Goal: Task Accomplishment & Management: Use online tool/utility

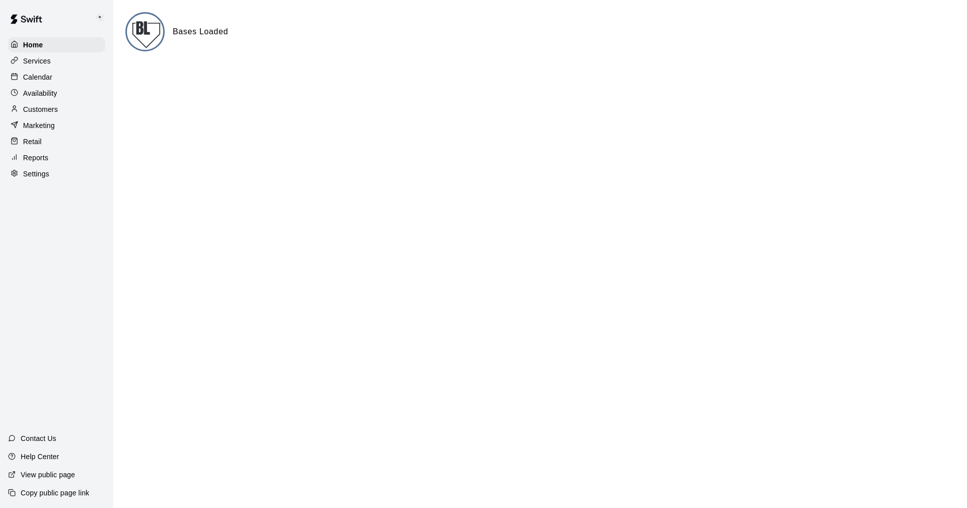
click at [37, 175] on p "Settings" at bounding box center [36, 174] width 26 height 10
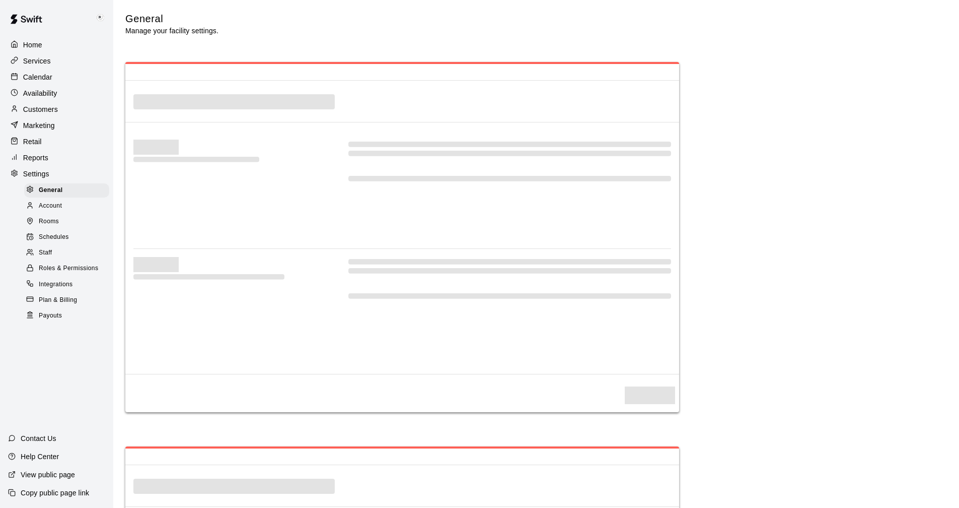
select select "**"
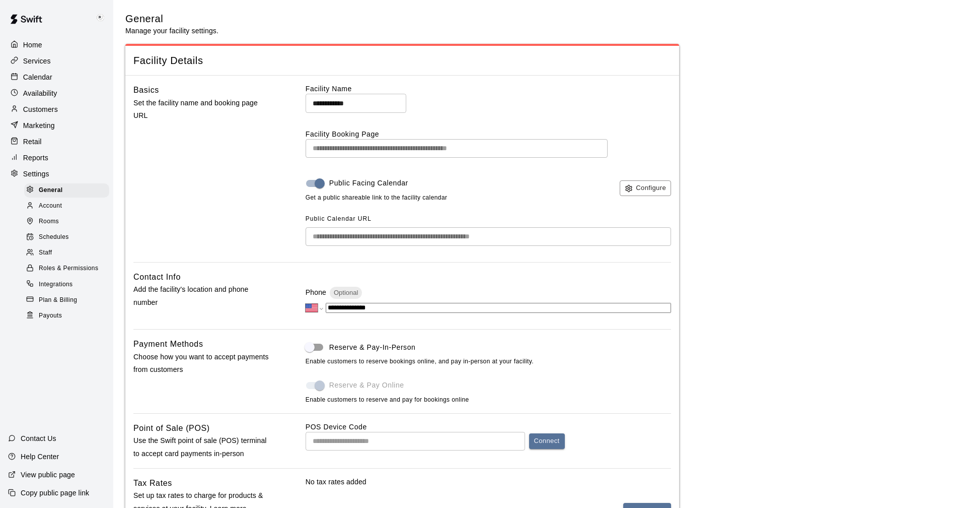
scroll to position [1996, 0]
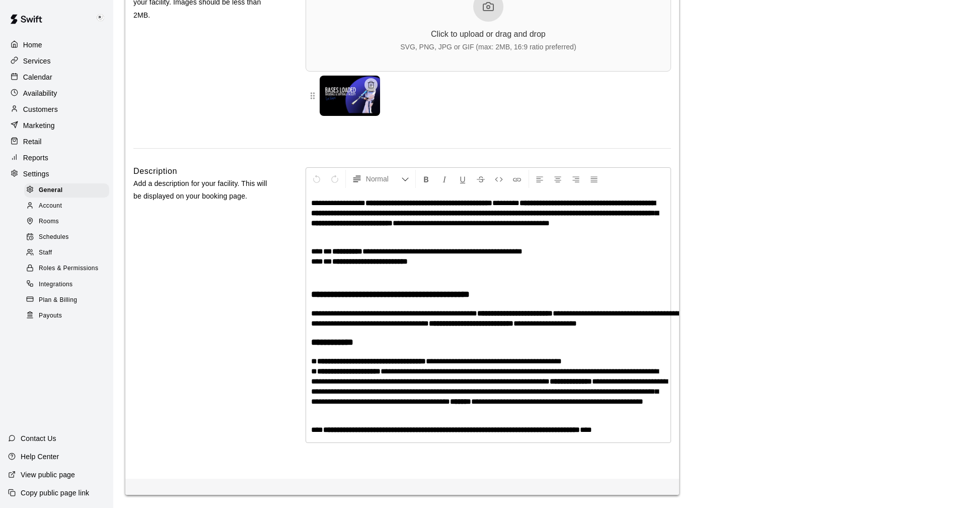
click at [44, 321] on span "Payouts" at bounding box center [50, 316] width 23 height 10
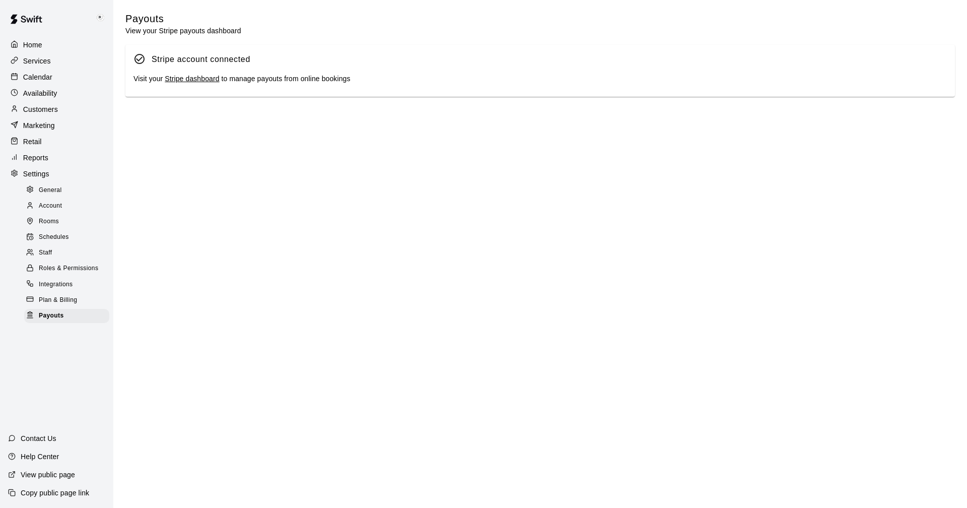
click at [187, 77] on link "Stripe dashboard" at bounding box center [192, 79] width 54 height 8
click at [33, 78] on p "Calendar" at bounding box center [37, 77] width 29 height 10
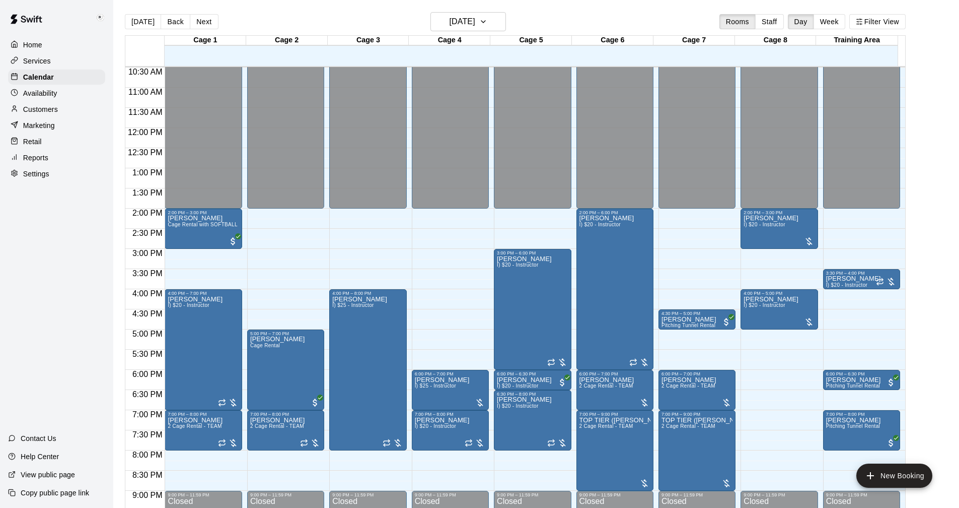
scroll to position [448, 0]
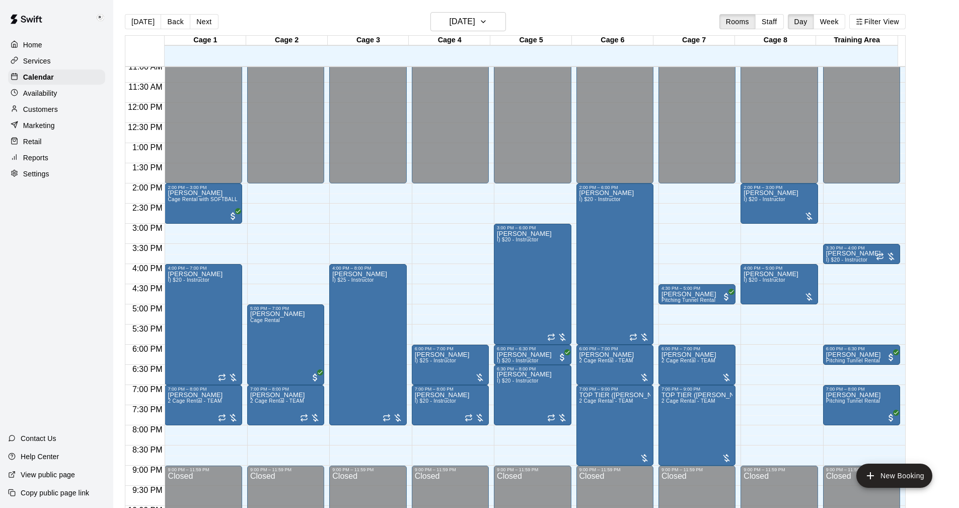
drag, startPoint x: 36, startPoint y: 110, endPoint x: 43, endPoint y: 102, distance: 10.7
click at [36, 110] on p "Customers" at bounding box center [40, 109] width 35 height 10
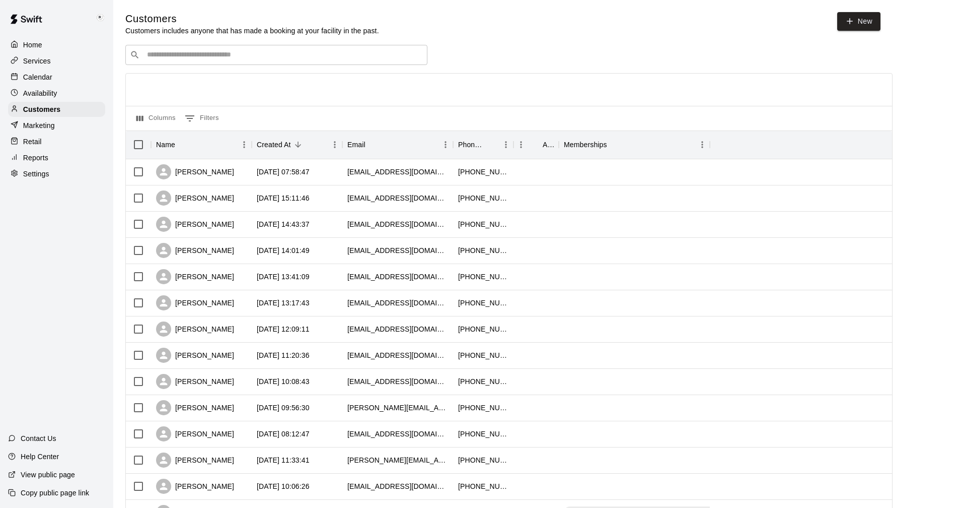
click at [213, 54] on input "Search customers by name or email" at bounding box center [283, 55] width 279 height 10
type input "***"
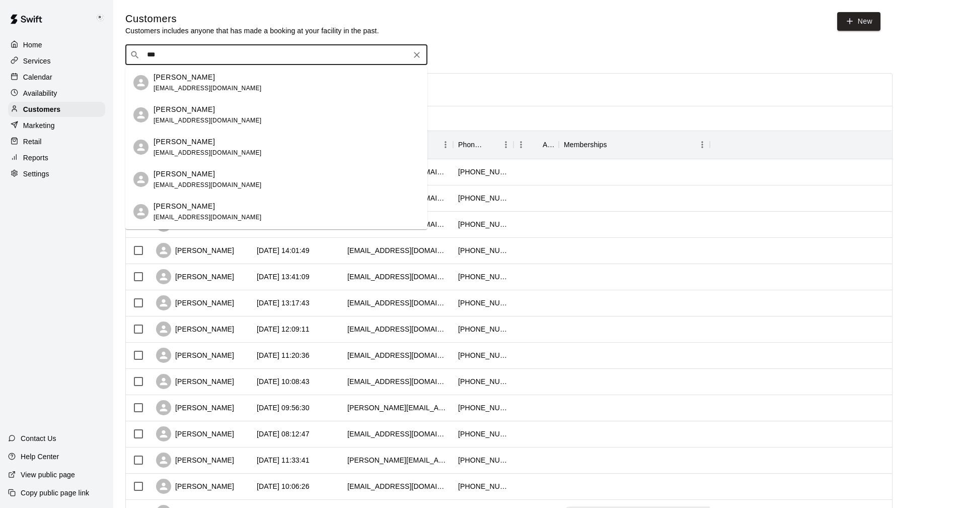
click at [168, 145] on p "[PERSON_NAME]" at bounding box center [184, 141] width 61 height 11
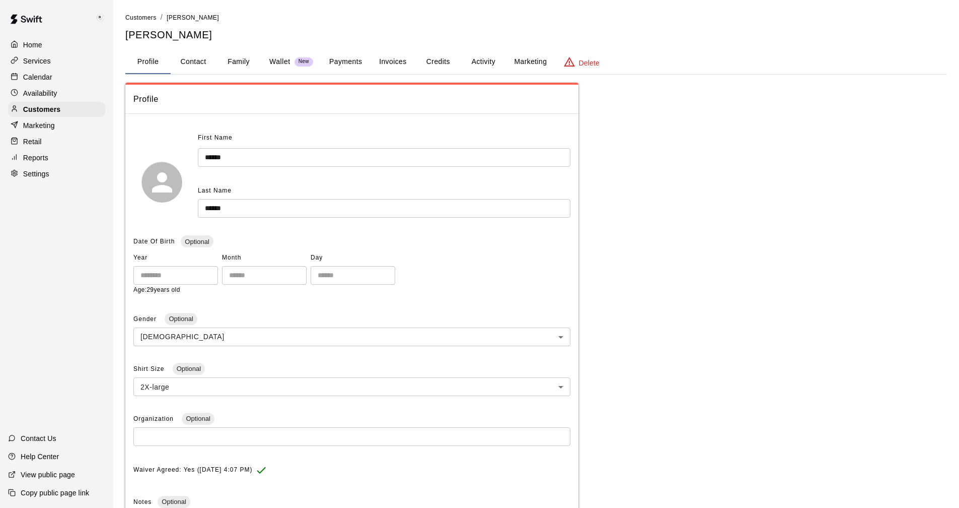
click at [480, 61] on button "Activity" at bounding box center [483, 62] width 45 height 24
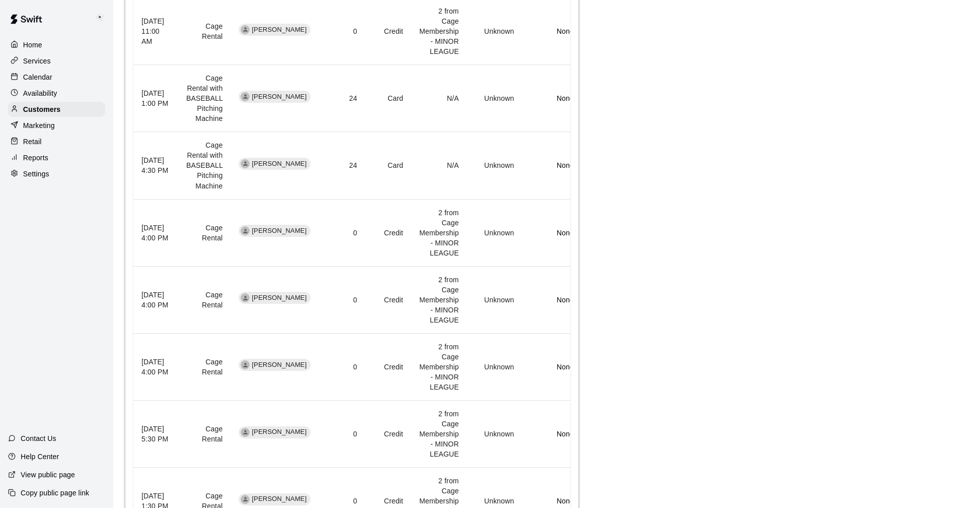
scroll to position [492, 0]
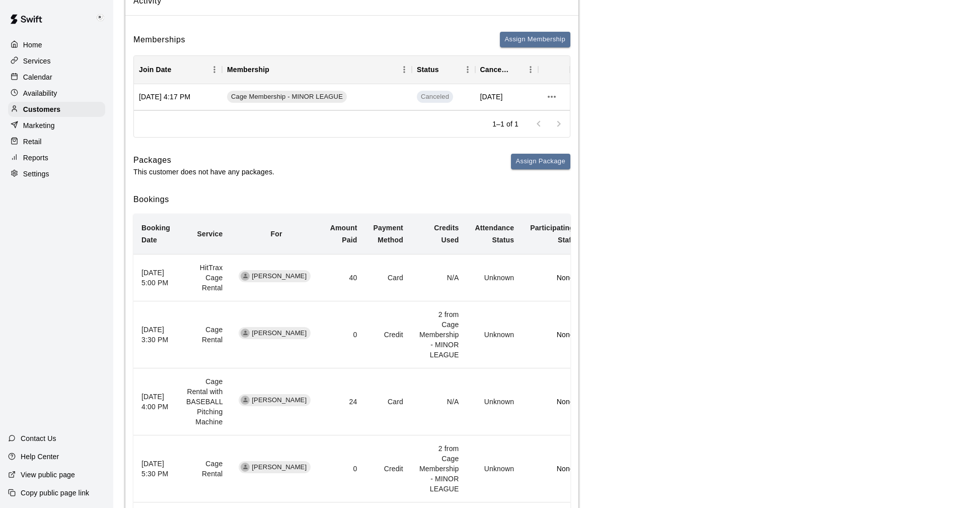
scroll to position [0, 0]
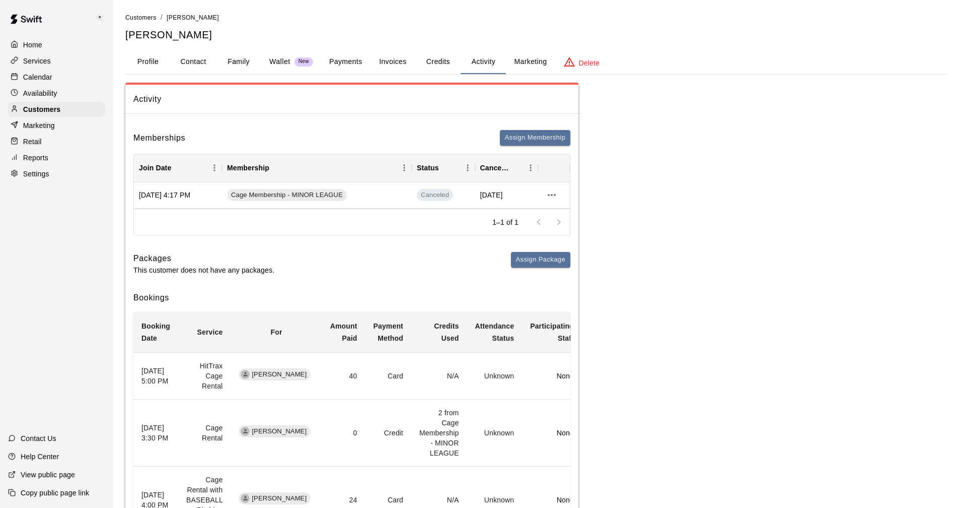
click at [277, 62] on p "Wallet" at bounding box center [279, 61] width 21 height 11
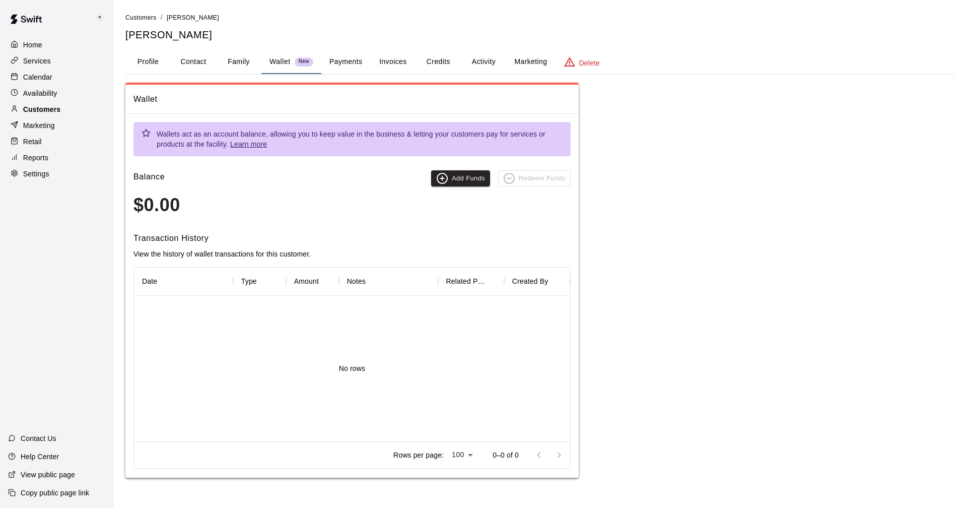
click at [41, 110] on p "Customers" at bounding box center [41, 109] width 37 height 10
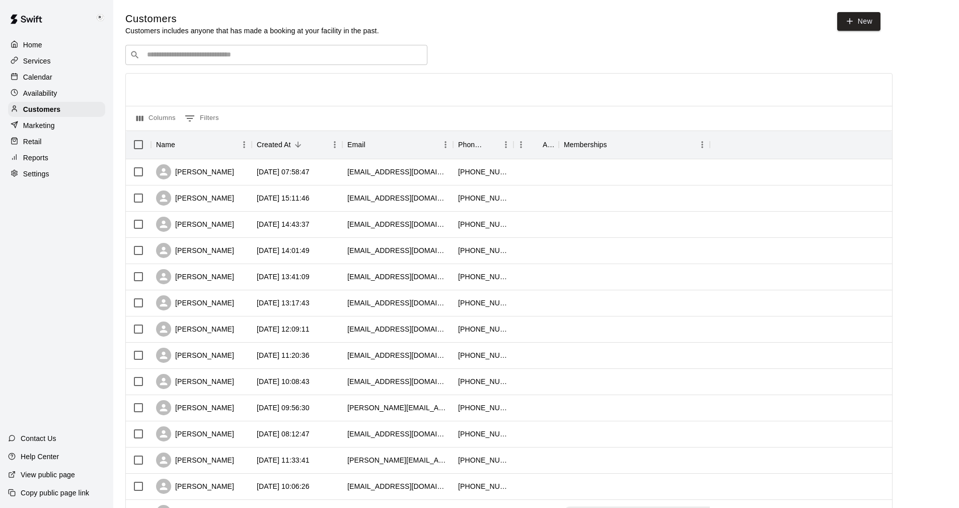
click at [39, 127] on p "Marketing" at bounding box center [39, 125] width 32 height 10
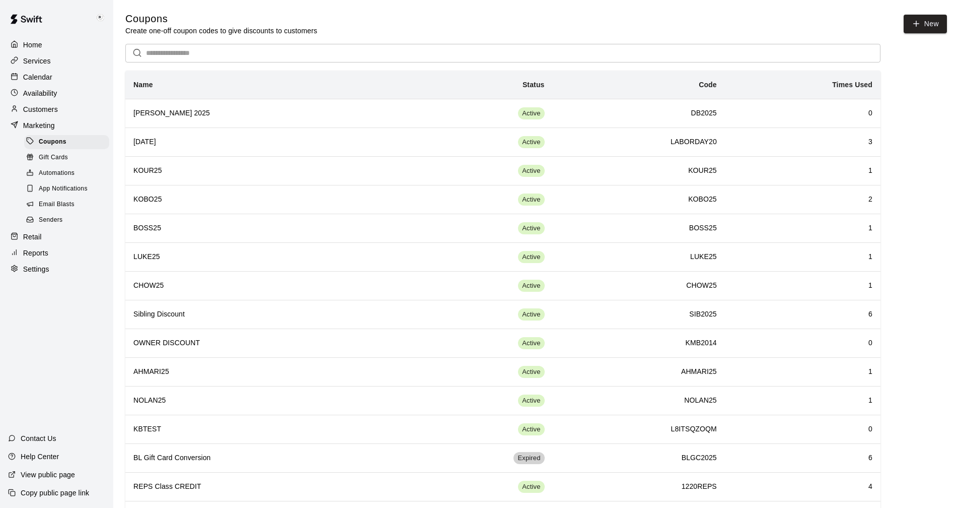
click at [62, 207] on span "Email Blasts" at bounding box center [57, 204] width 36 height 10
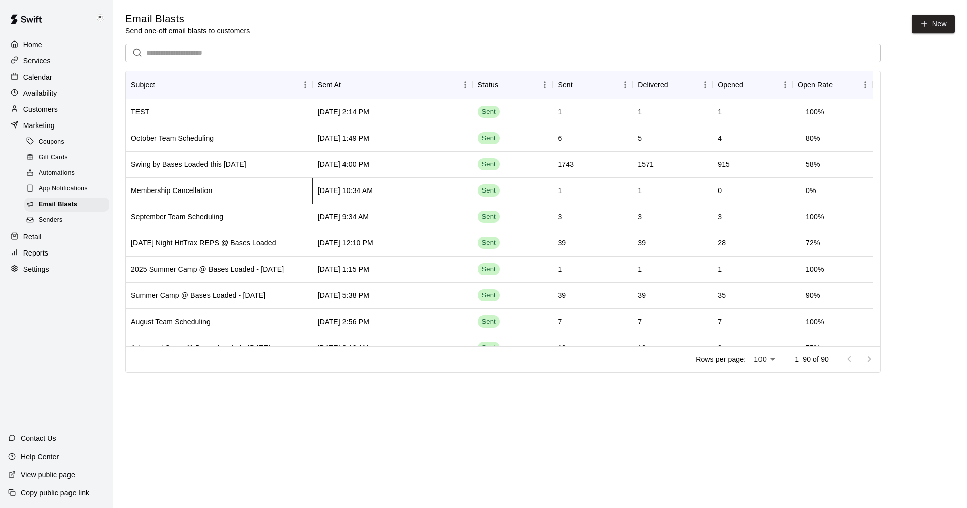
click at [266, 191] on div "Membership Cancellation" at bounding box center [219, 191] width 187 height 26
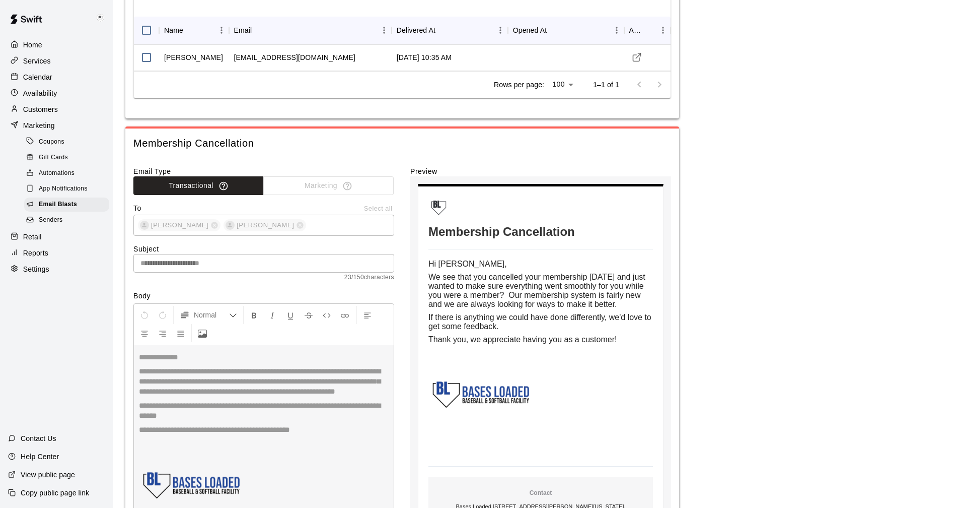
scroll to position [101, 0]
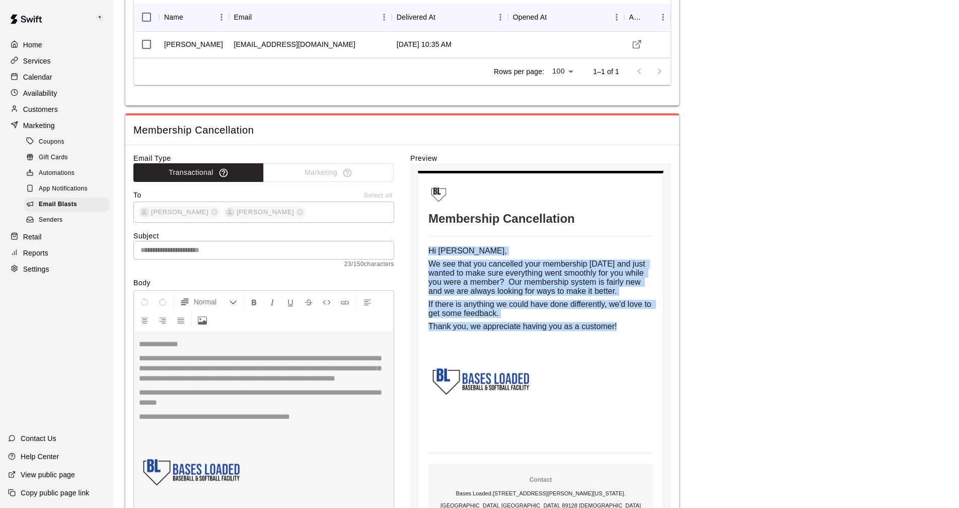
drag, startPoint x: 429, startPoint y: 253, endPoint x: 627, endPoint y: 344, distance: 218.1
click at [627, 344] on td "Hi Nicholas, We see that you cancelled your membership today and just wanted to…" at bounding box center [541, 344] width 225 height 196
copy td "Hi Nicholas, We see that you cancelled your membership today and just wanted to…"
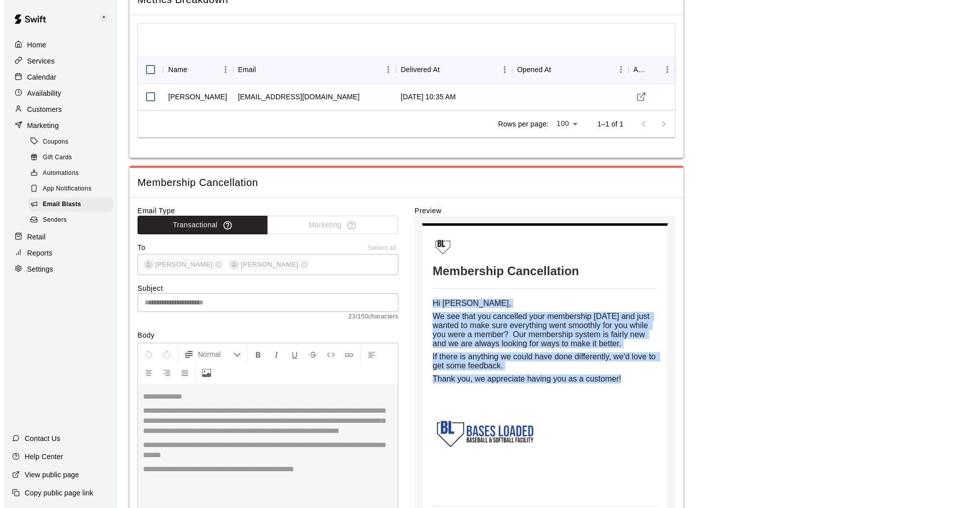
scroll to position [0, 0]
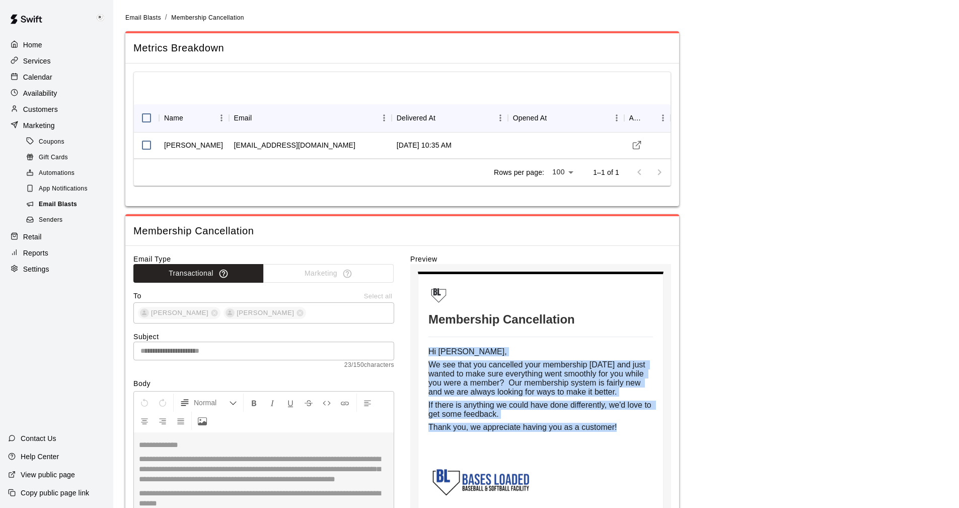
click at [47, 209] on span "Email Blasts" at bounding box center [58, 204] width 38 height 10
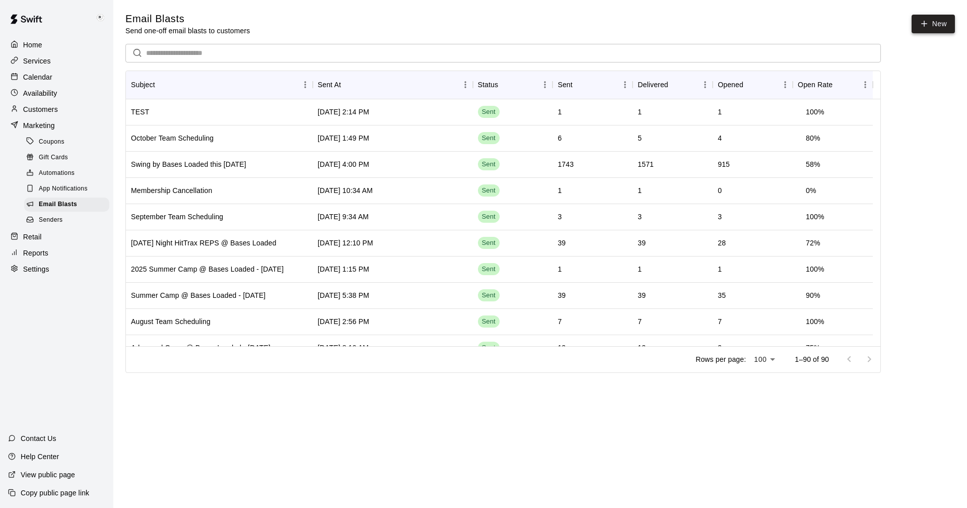
click at [929, 21] on link "New" at bounding box center [932, 24] width 43 height 19
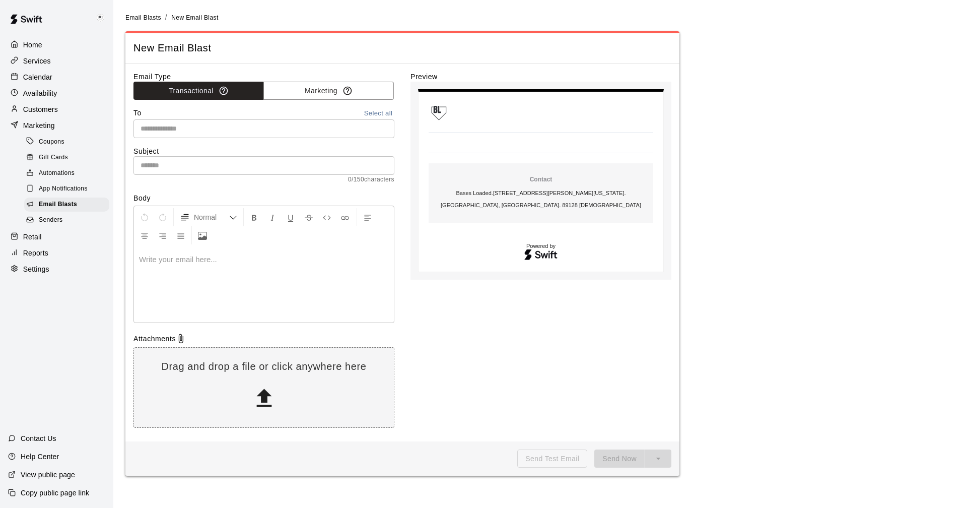
click at [140, 259] on p at bounding box center [264, 259] width 250 height 10
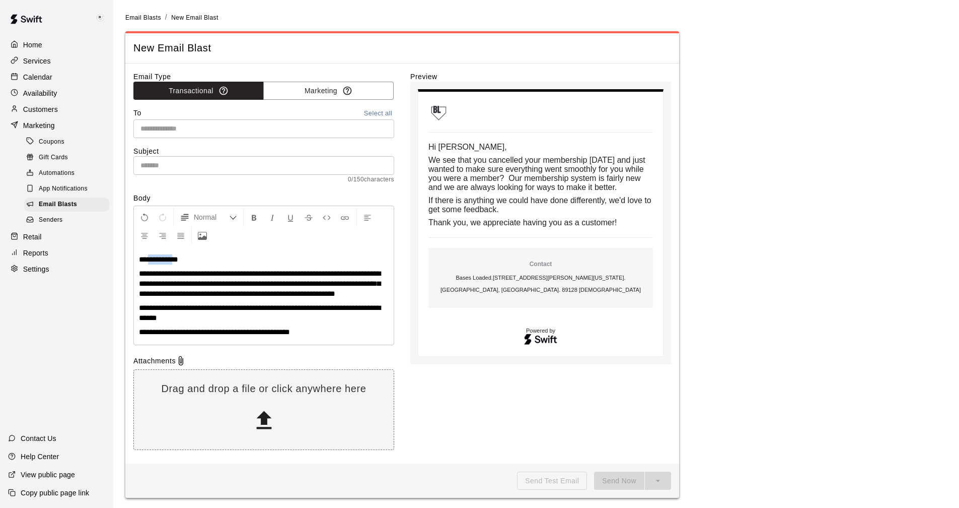
drag, startPoint x: 175, startPoint y: 258, endPoint x: 150, endPoint y: 263, distance: 25.7
click at [150, 263] on span "**********" at bounding box center [158, 259] width 39 height 8
click at [188, 127] on input "text" at bounding box center [262, 128] width 253 height 13
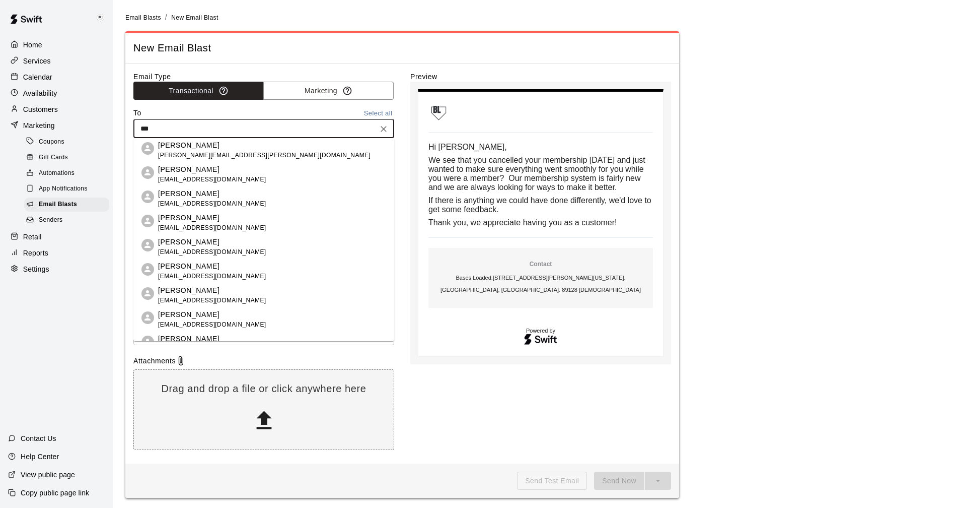
drag, startPoint x: 154, startPoint y: 128, endPoint x: 147, endPoint y: 131, distance: 7.9
click at [136, 127] on div "*** ​" at bounding box center [263, 128] width 261 height 19
type input "***"
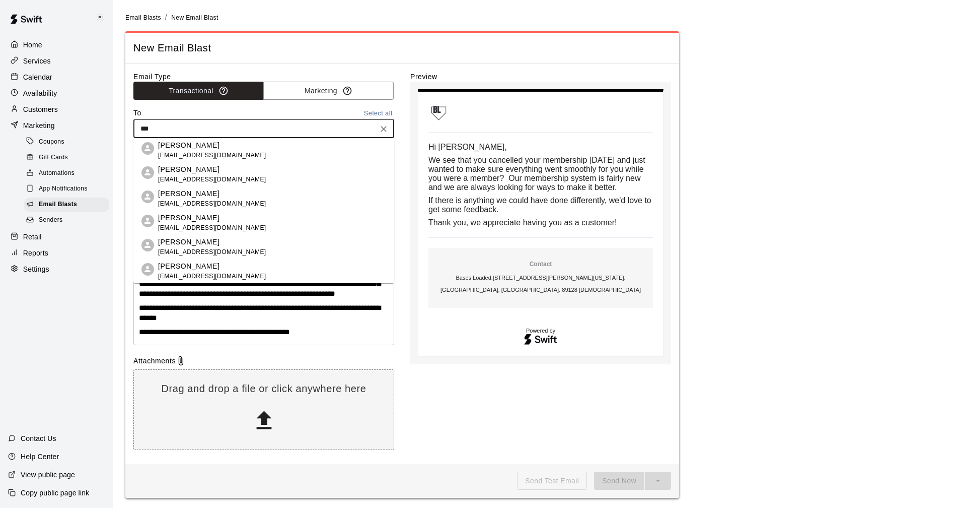
click at [184, 194] on p "[PERSON_NAME]" at bounding box center [212, 193] width 108 height 11
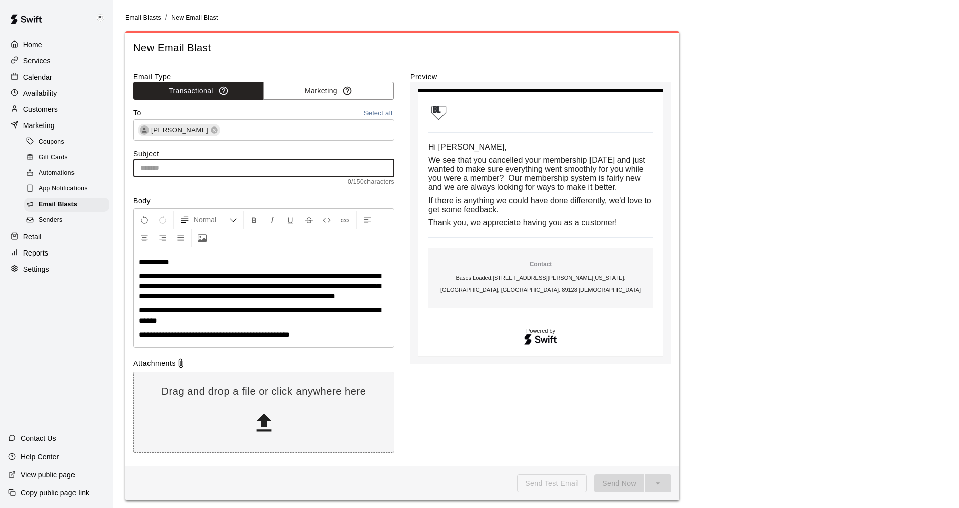
click at [194, 166] on input "text" at bounding box center [263, 168] width 261 height 19
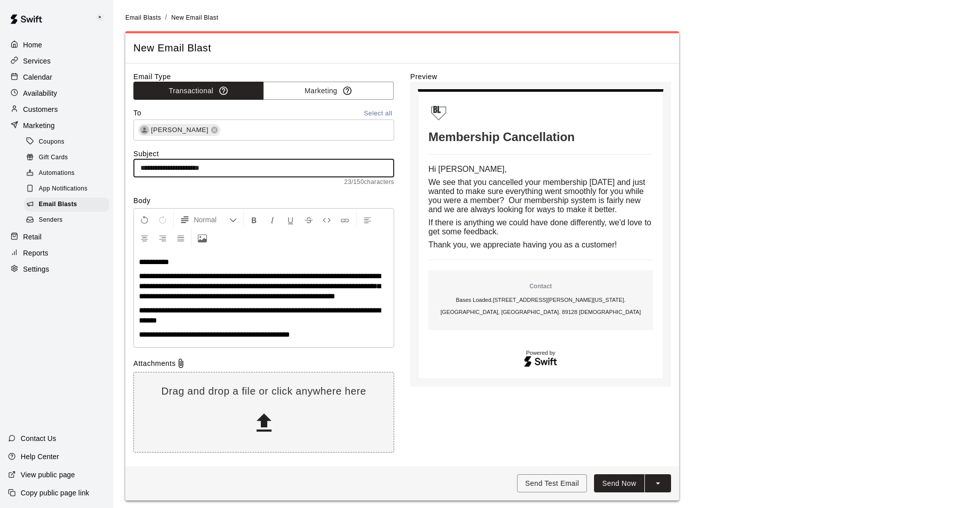
type input "**********"
drag, startPoint x: 307, startPoint y: 275, endPoint x: 293, endPoint y: 278, distance: 14.8
click at [293, 278] on span "**********" at bounding box center [260, 286] width 242 height 28
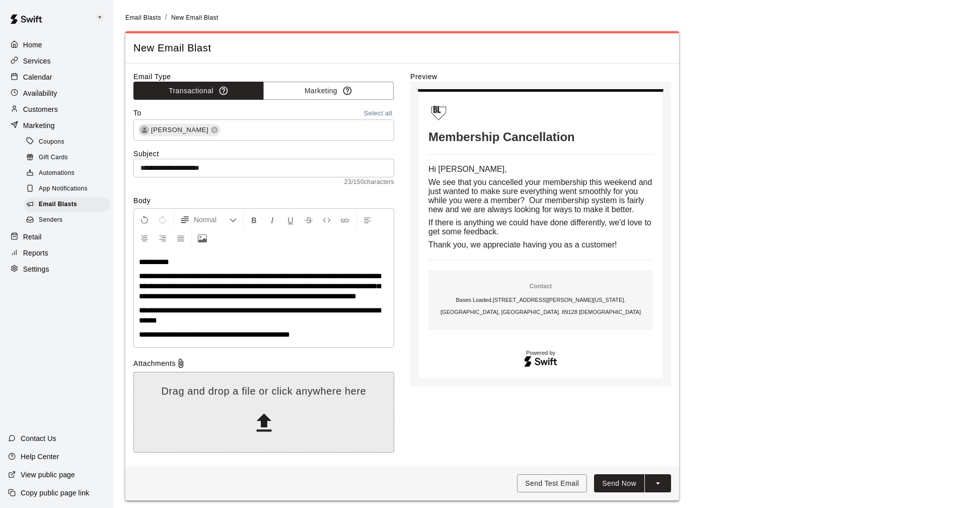
click at [264, 431] on icon at bounding box center [263, 422] width 15 height 18
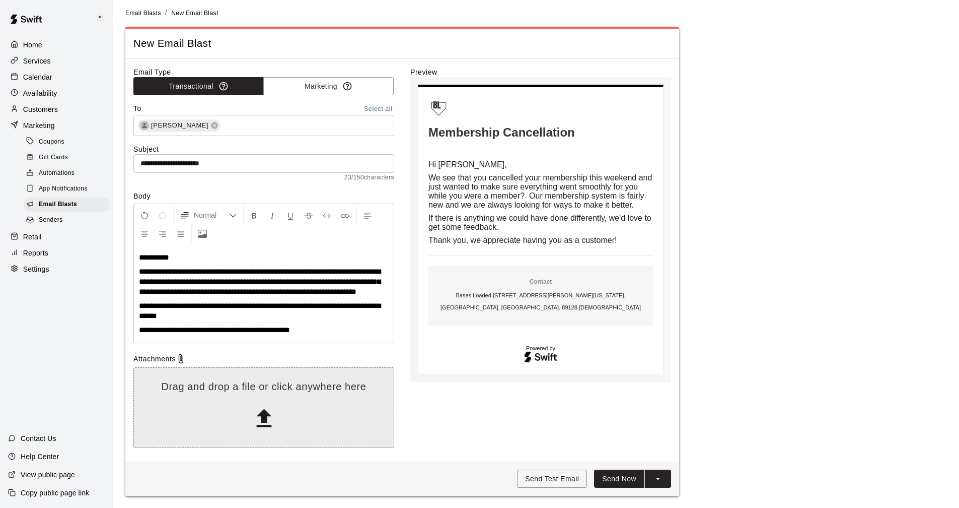
scroll to position [15, 0]
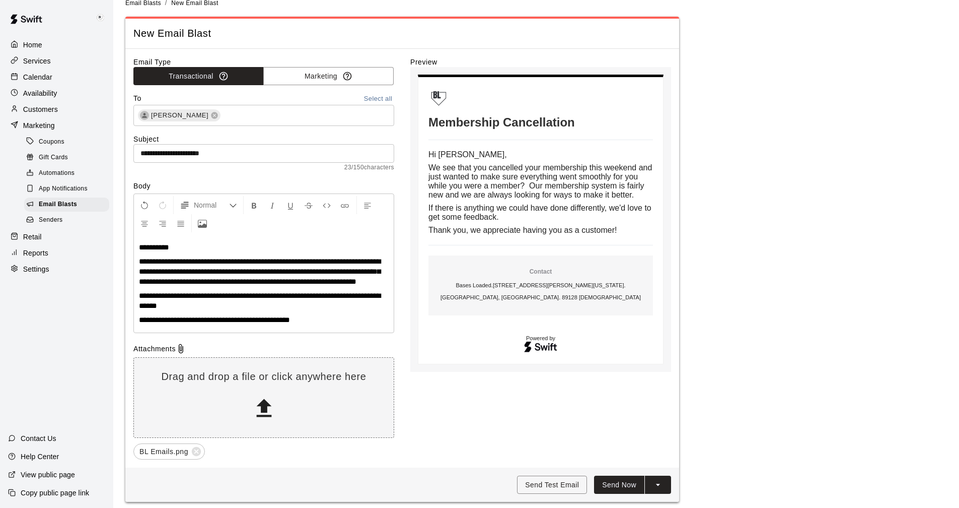
click at [193, 456] on icon at bounding box center [196, 451] width 9 height 9
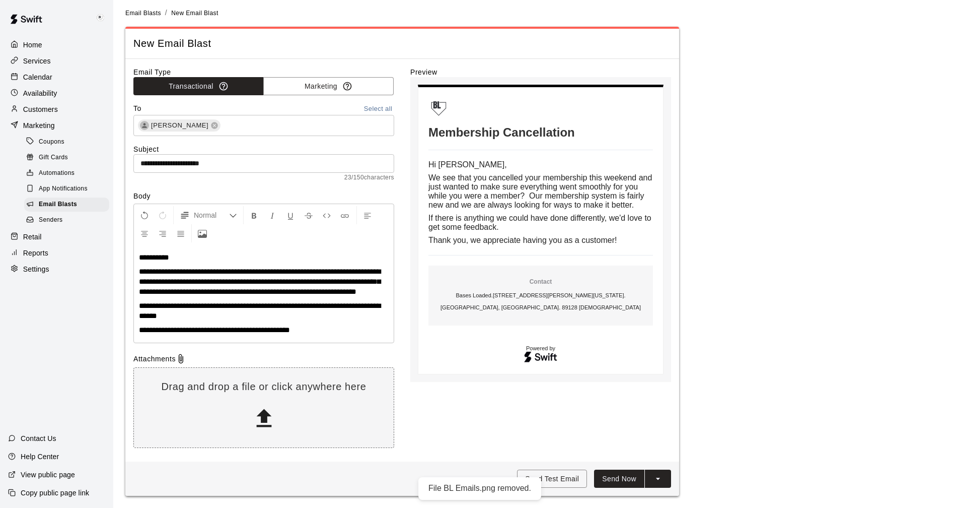
click at [324, 331] on p "**********" at bounding box center [264, 330] width 250 height 10
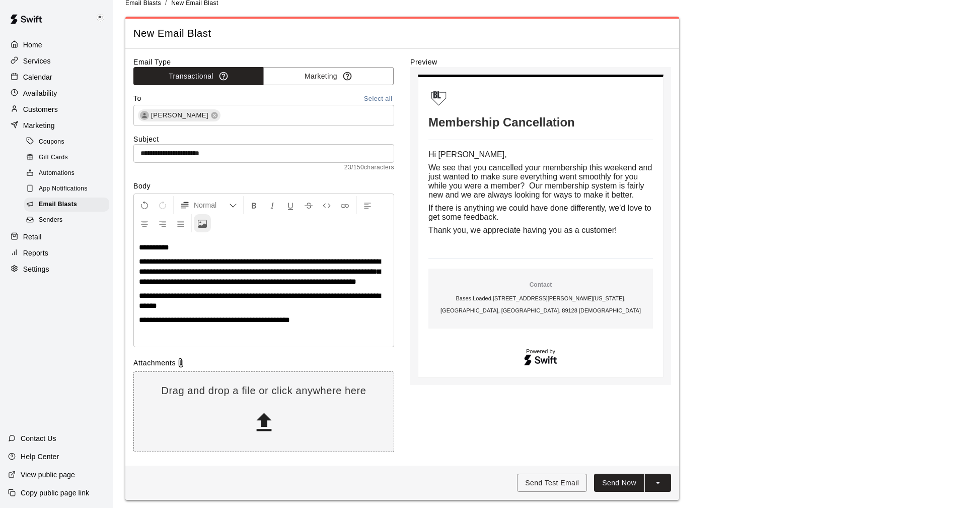
click at [204, 223] on icon "Upload Image" at bounding box center [202, 223] width 9 height 9
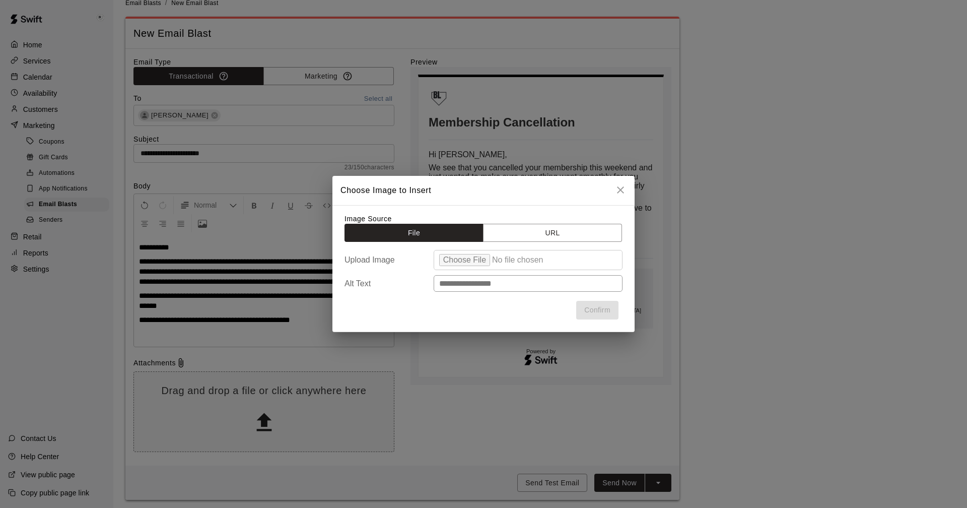
click at [461, 254] on input "file" at bounding box center [528, 260] width 189 height 20
type input "**********"
click at [606, 309] on button "Confirm" at bounding box center [597, 310] width 42 height 19
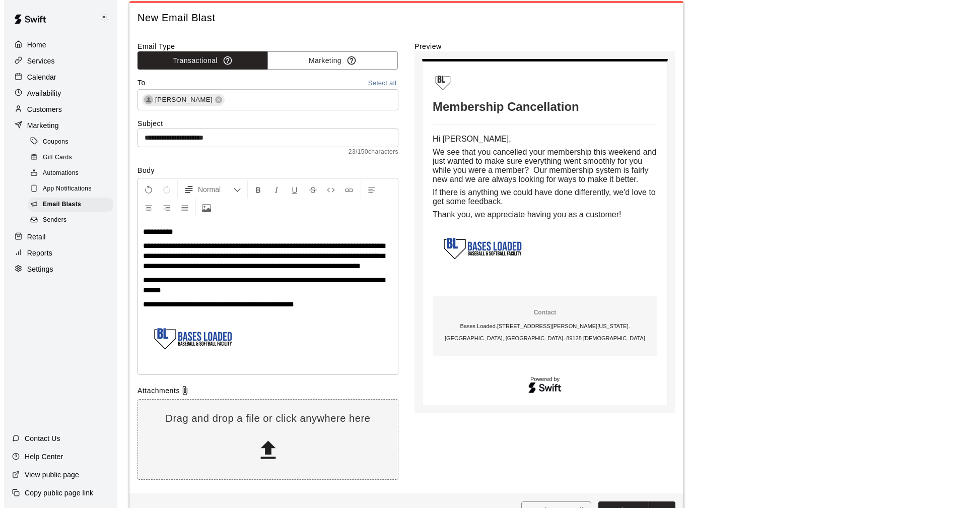
scroll to position [71, 0]
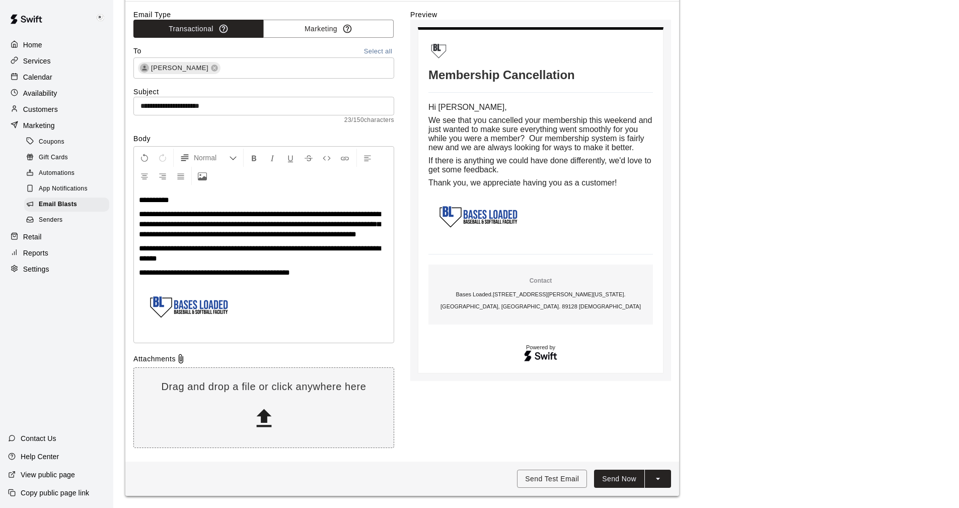
click at [624, 479] on button "Send Now" at bounding box center [619, 478] width 50 height 19
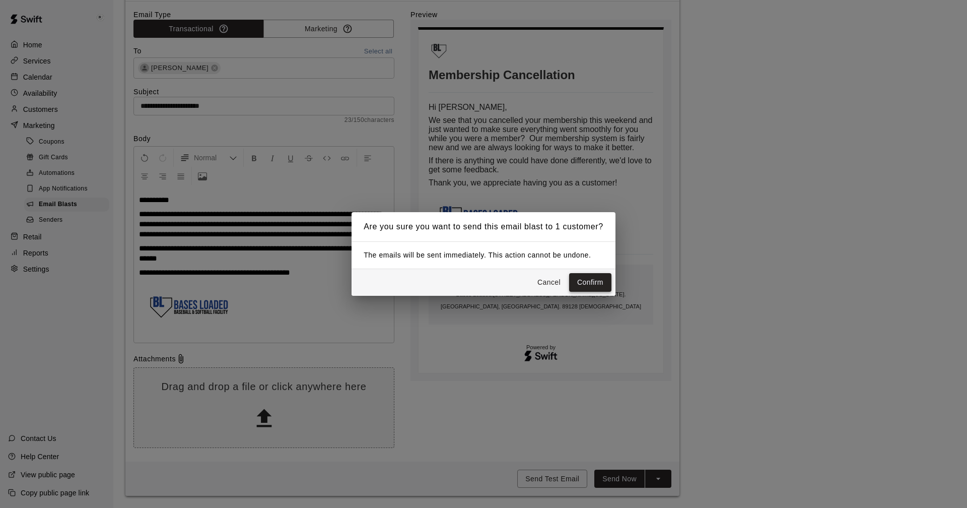
click at [589, 281] on button "Confirm" at bounding box center [590, 282] width 42 height 19
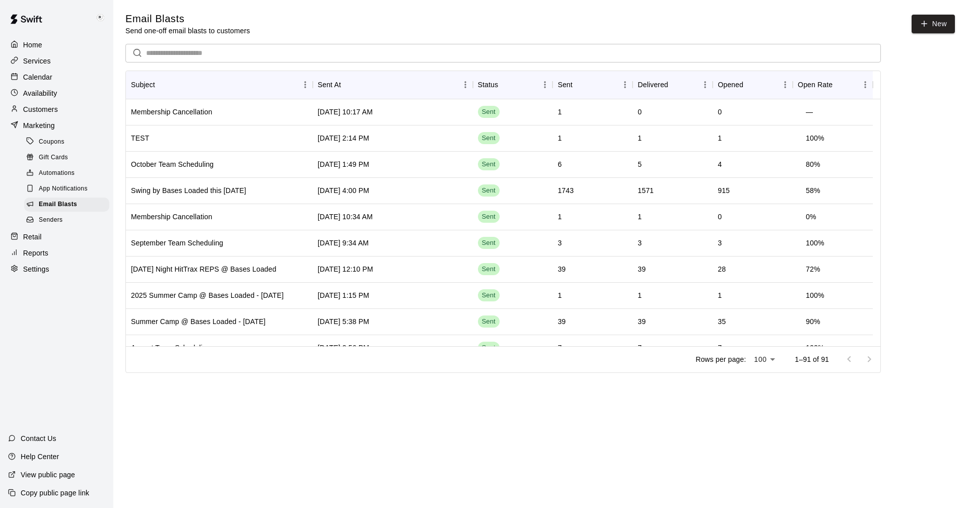
click at [38, 75] on p "Calendar" at bounding box center [37, 77] width 29 height 10
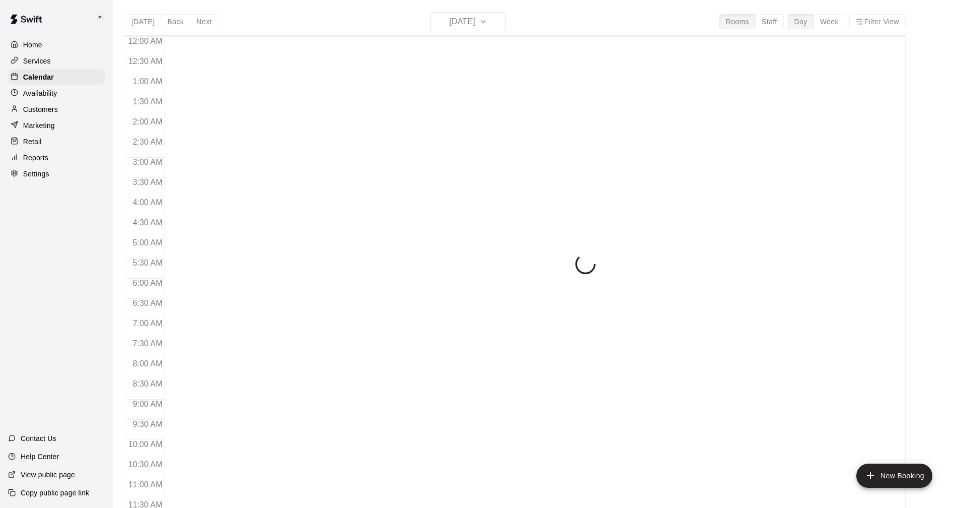
scroll to position [414, 0]
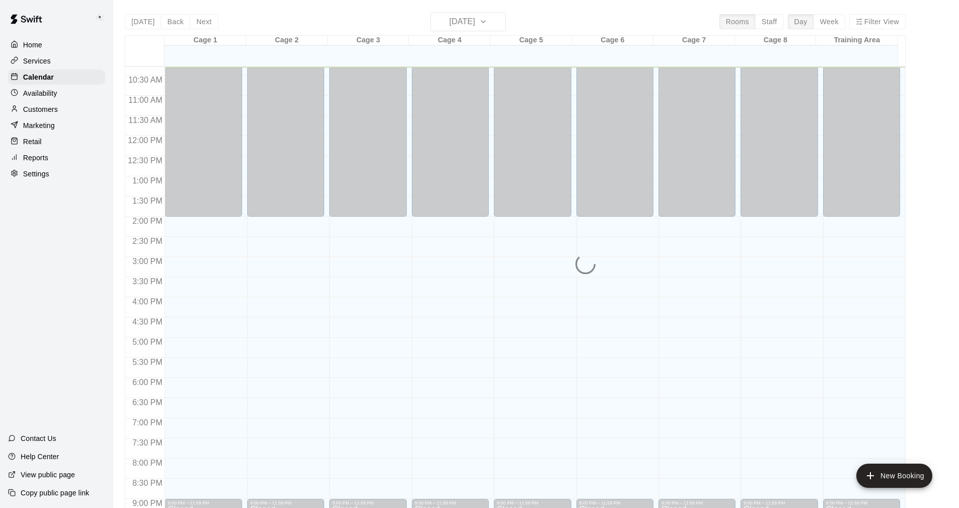
click at [33, 176] on p "Settings" at bounding box center [36, 174] width 26 height 10
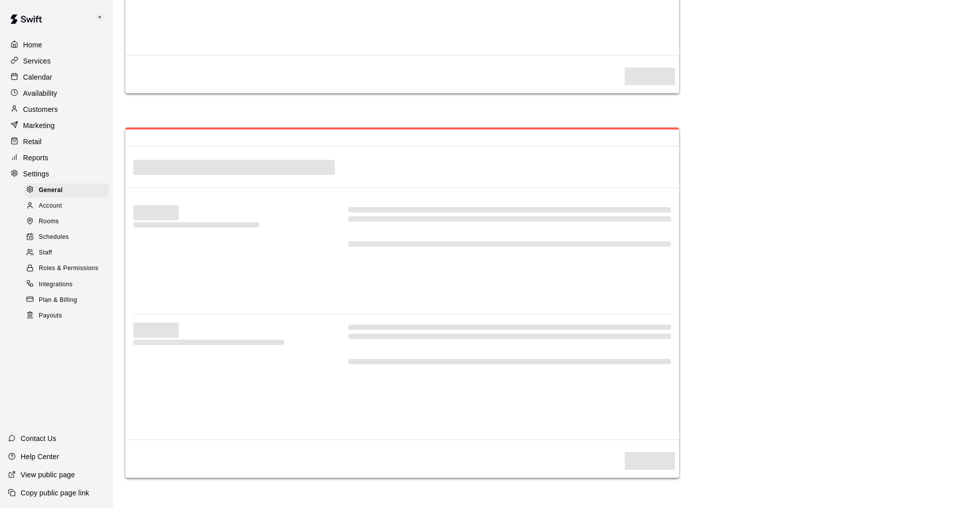
select select "**"
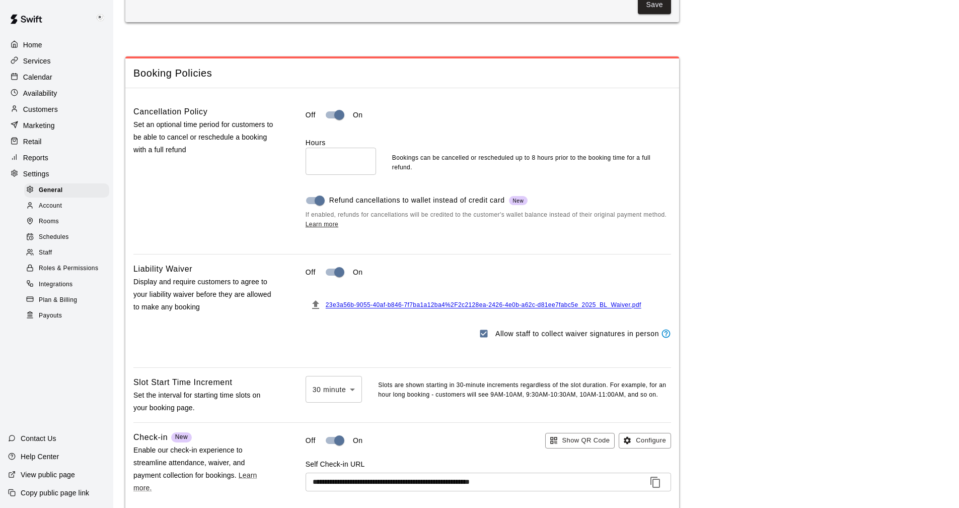
scroll to position [546, 0]
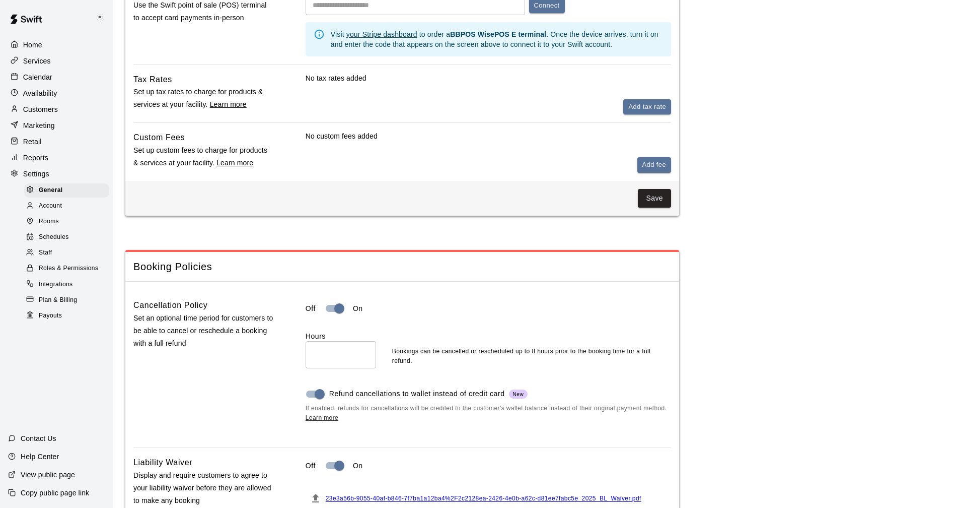
click at [40, 61] on p "Services" at bounding box center [37, 61] width 28 height 10
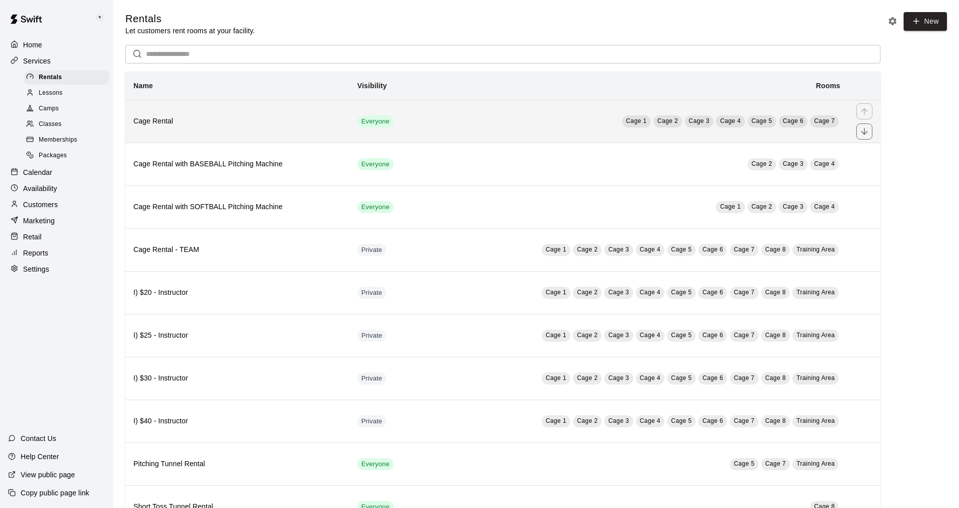
click at [253, 122] on h6 "Cage Rental" at bounding box center [237, 121] width 208 height 11
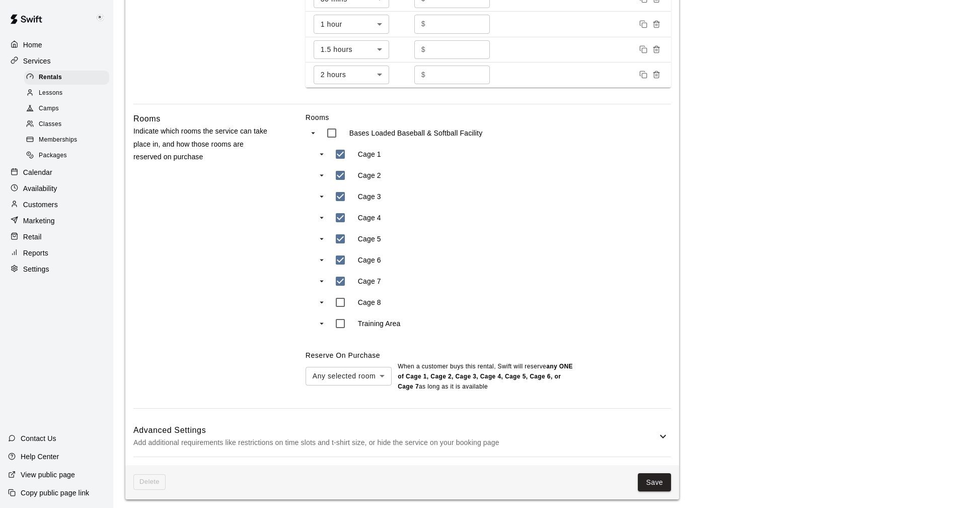
scroll to position [623, 0]
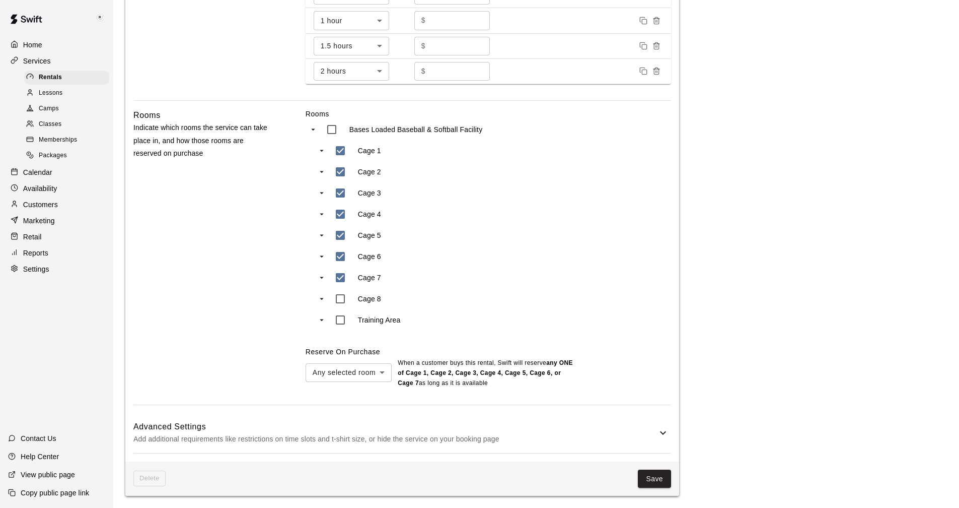
click at [665, 434] on icon at bounding box center [663, 433] width 12 height 12
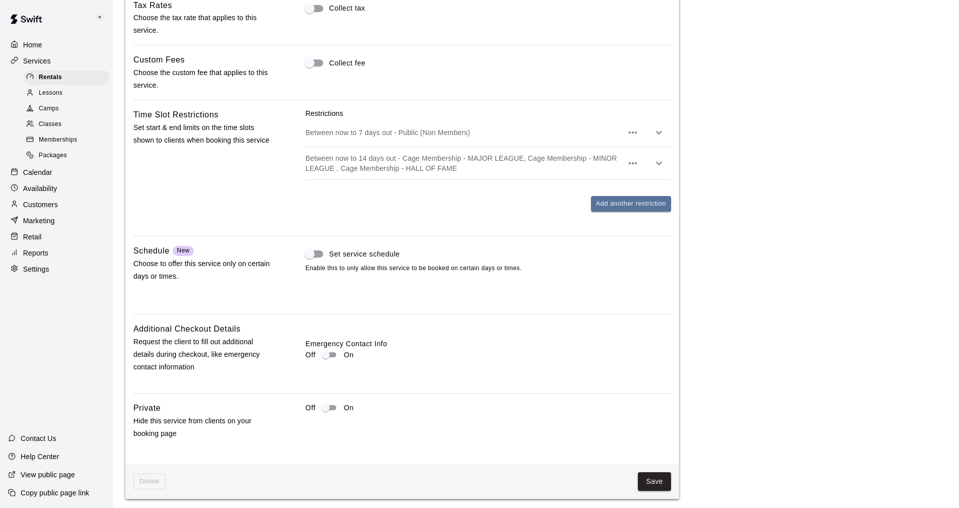
scroll to position [1096, 0]
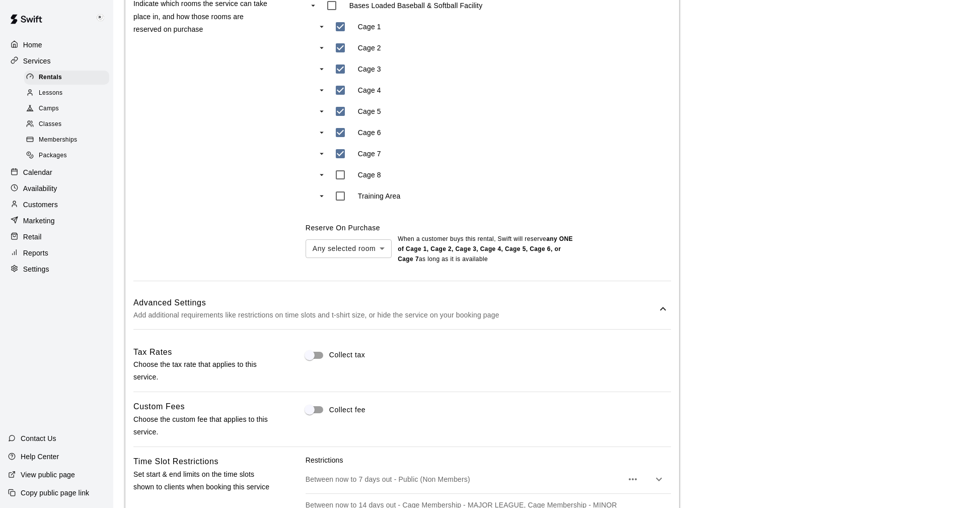
click at [661, 311] on icon at bounding box center [663, 309] width 12 height 12
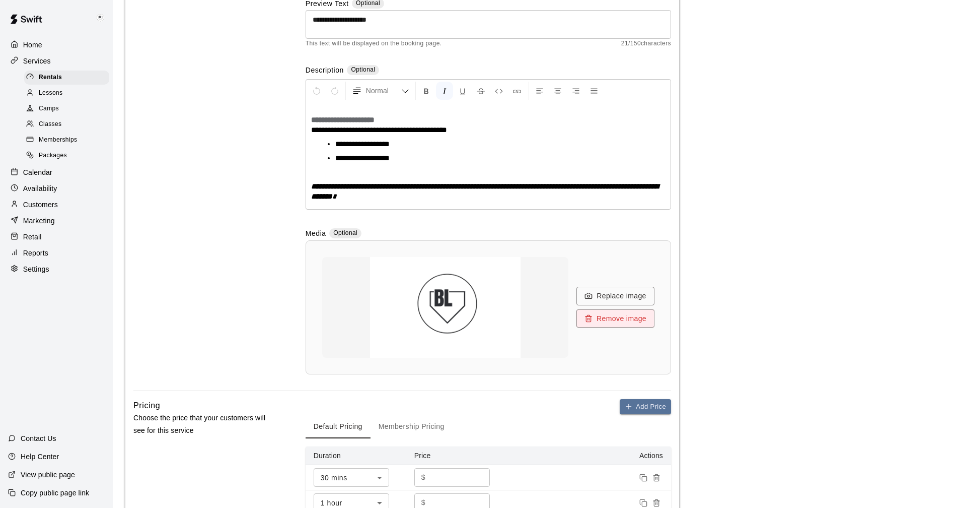
scroll to position [0, 0]
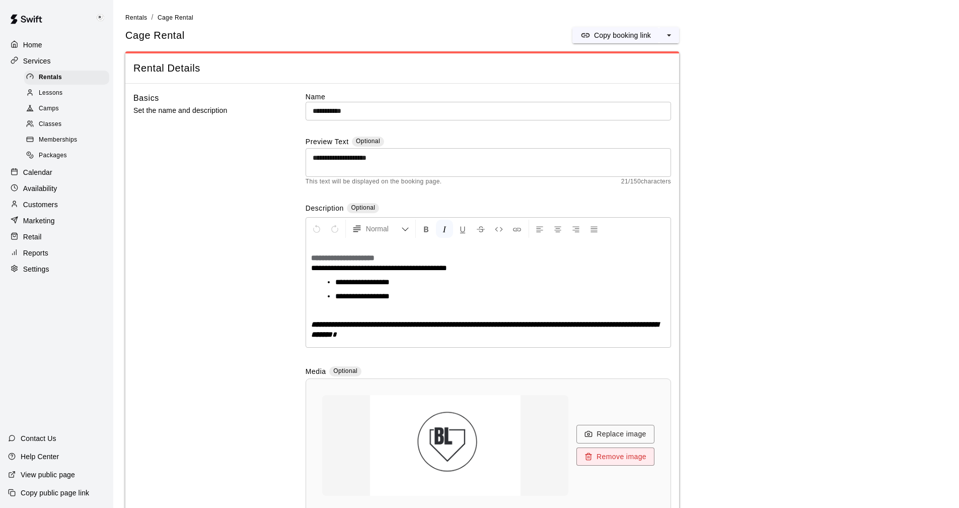
click at [32, 176] on p "Calendar" at bounding box center [37, 172] width 29 height 10
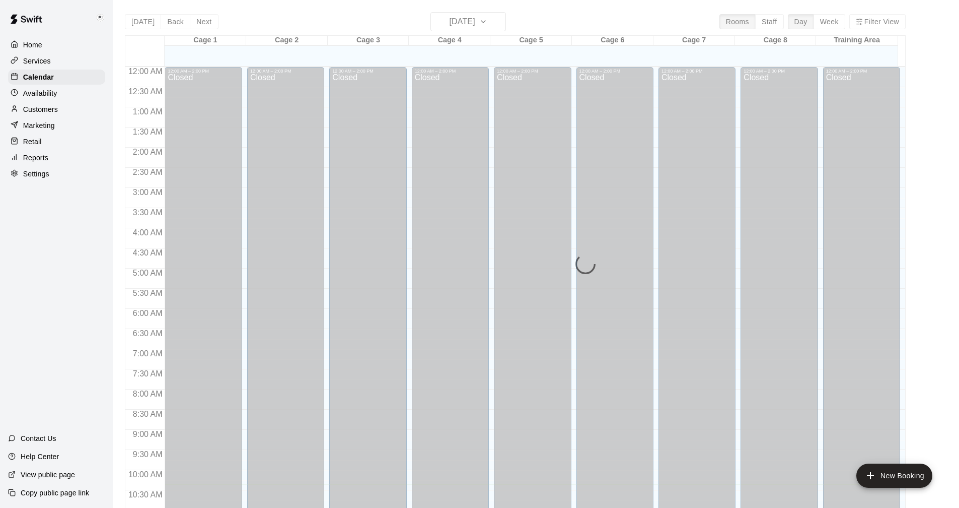
scroll to position [416, 0]
